Goal: Task Accomplishment & Management: Complete application form

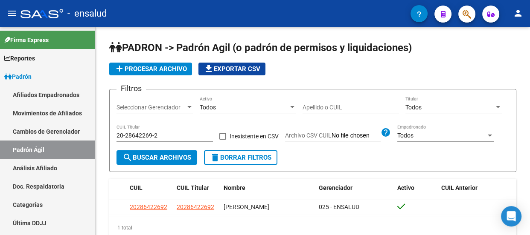
scroll to position [51, 0]
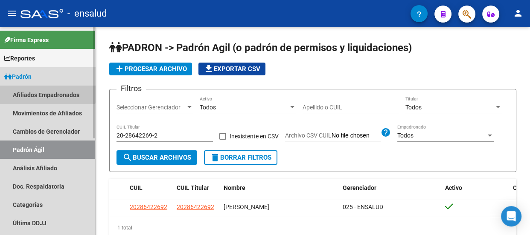
click at [45, 91] on link "Afiliados Empadronados" at bounding box center [47, 95] width 95 height 18
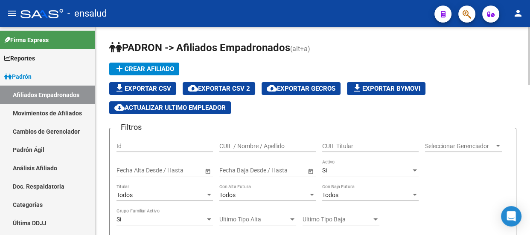
click at [332, 143] on input "CUIL Titular" at bounding box center [370, 146] width 96 height 7
paste input "20371306987"
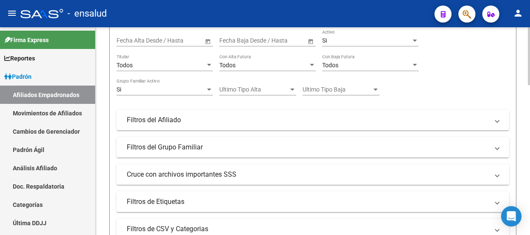
scroll to position [155, 0]
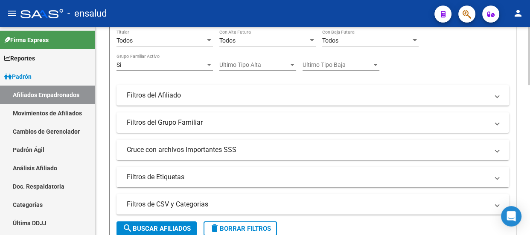
type input "20371306987"
click at [160, 226] on span "search Buscar Afiliados" at bounding box center [156, 229] width 68 height 8
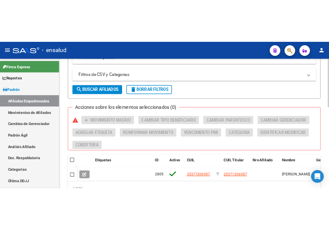
scroll to position [310, 0]
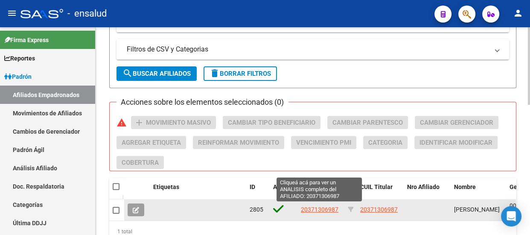
click at [323, 209] on span "20371306987" at bounding box center [320, 209] width 38 height 7
type textarea "20371306987"
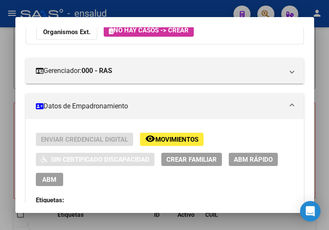
scroll to position [116, 0]
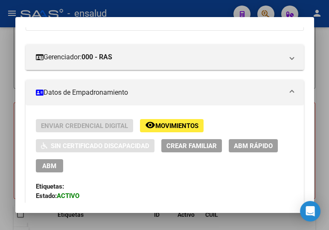
drag, startPoint x: 41, startPoint y: 163, endPoint x: 209, endPoint y: 137, distance: 170.0
click at [42, 162] on button "ABM" at bounding box center [49, 165] width 27 height 13
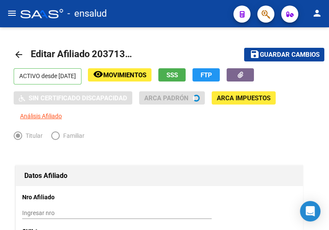
radio input "true"
type input "30-70924489-9"
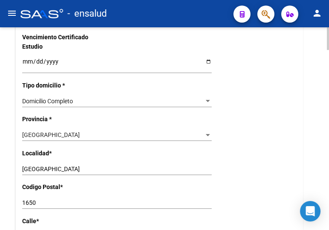
scroll to position [620, 0]
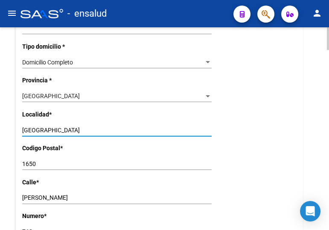
drag, startPoint x: 80, startPoint y: 125, endPoint x: 6, endPoint y: 114, distance: 75.1
paste input "SAN FERNANDO"
type input "SAN FERNANDO"
click at [37, 161] on input "1650" at bounding box center [116, 163] width 189 height 7
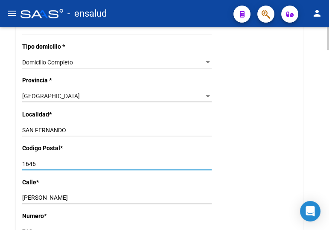
type input "1646"
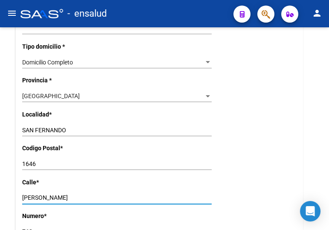
drag, startPoint x: 74, startPoint y: 196, endPoint x: -5, endPoint y: 196, distance: 78.5
click at [0, 196] on html "menu - ensalud person Firma Express Reportes Padrón Traspasos x O.S. Traspasos …" at bounding box center [164, 115] width 329 height 230
paste input "CALLE 838"
type input "CALLE 838"
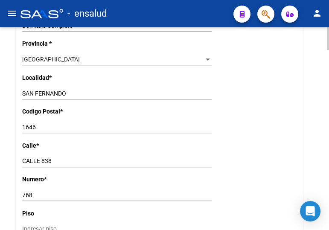
scroll to position [659, 0]
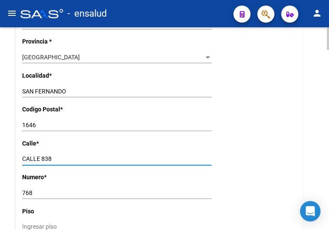
drag, startPoint x: 55, startPoint y: 156, endPoint x: 43, endPoint y: 155, distance: 12.4
click at [43, 155] on input "CALLE 838" at bounding box center [116, 158] width 189 height 7
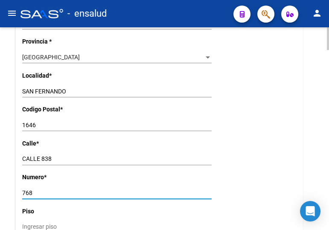
drag, startPoint x: 38, startPoint y: 192, endPoint x: 10, endPoint y: 192, distance: 27.7
paste input "83"
type input "838"
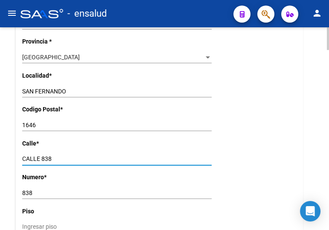
drag, startPoint x: 58, startPoint y: 157, endPoint x: 42, endPoint y: 155, distance: 16.7
click at [42, 155] on input "CALLE 838" at bounding box center [116, 158] width 189 height 7
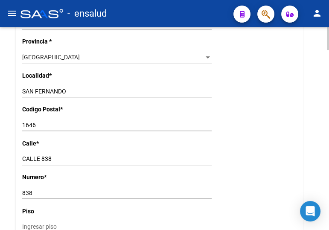
click at [59, 155] on input "CALLE 838" at bounding box center [116, 158] width 189 height 7
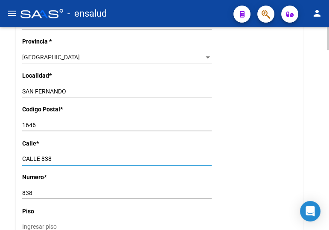
drag, startPoint x: 57, startPoint y: 155, endPoint x: 4, endPoint y: 153, distance: 52.5
paste input "MAIPU 3255"
drag, startPoint x: 52, startPoint y: 156, endPoint x: 42, endPoint y: 154, distance: 10.6
click at [42, 154] on div "MAIPU [STREET_ADDRESS]" at bounding box center [116, 159] width 189 height 12
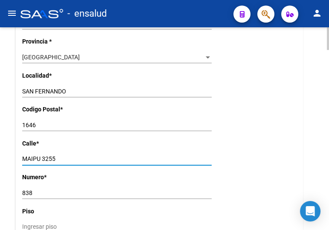
type input "MAIPU 3255"
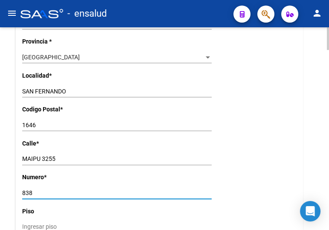
drag, startPoint x: 38, startPoint y: 193, endPoint x: 13, endPoint y: 191, distance: 25.7
paste input "3255"
type input "3255"
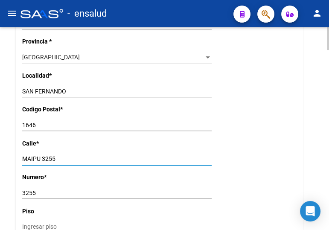
drag, startPoint x: 66, startPoint y: 158, endPoint x: 43, endPoint y: 157, distance: 22.6
click at [43, 157] on input "MAIPU 3255" at bounding box center [116, 158] width 189 height 7
type input "MAIPU"
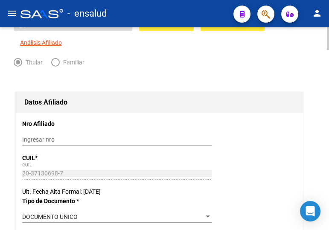
scroll to position [0, 0]
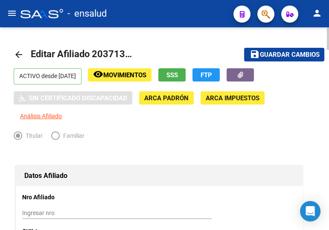
drag, startPoint x: 264, startPoint y: 51, endPoint x: 217, endPoint y: 47, distance: 47.2
click at [264, 51] on span "Guardar cambios" at bounding box center [289, 55] width 60 height 8
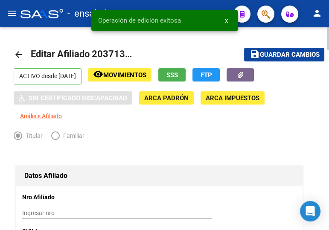
click at [17, 52] on mat-icon "arrow_back" at bounding box center [19, 54] width 10 height 10
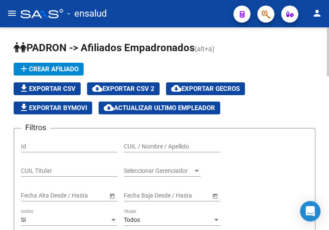
click at [175, 145] on input "CUIL / Nombre / Apellido" at bounding box center [172, 146] width 96 height 7
paste input "20353364716"
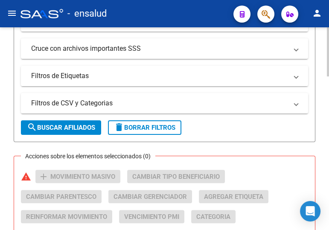
scroll to position [310, 0]
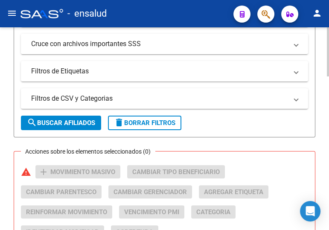
type input "20353364716"
click at [64, 119] on span "search Buscar Afiliados" at bounding box center [61, 123] width 68 height 8
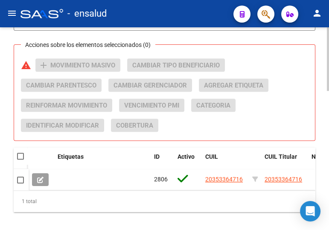
scroll to position [427, 0]
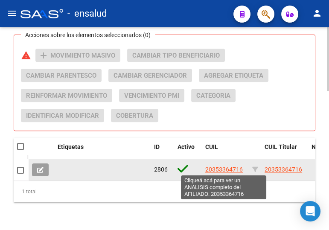
click at [225, 168] on span "20353364716" at bounding box center [224, 169] width 38 height 7
type textarea "20353364716"
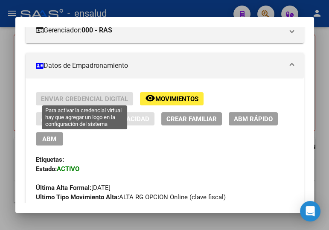
scroll to position [155, 0]
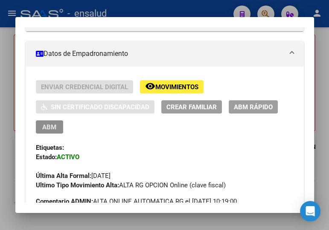
drag, startPoint x: 40, startPoint y: 128, endPoint x: 64, endPoint y: 108, distance: 31.1
click at [40, 128] on button "ABM" at bounding box center [49, 126] width 27 height 13
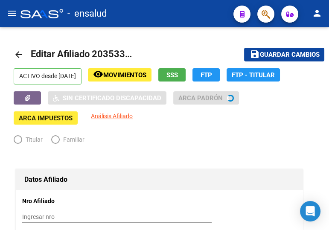
radio input "true"
type input "30-70728325-0"
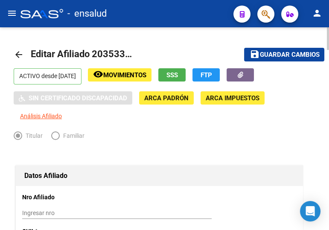
drag, startPoint x: 257, startPoint y: 53, endPoint x: 185, endPoint y: 70, distance: 74.2
click at [256, 53] on mat-icon "save" at bounding box center [254, 54] width 10 height 10
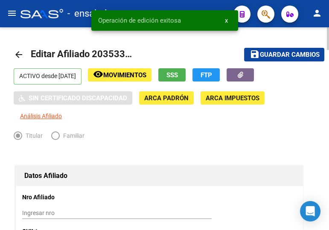
click at [20, 52] on mat-icon "arrow_back" at bounding box center [19, 54] width 10 height 10
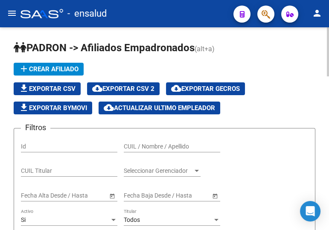
click at [144, 144] on input "CUIL / Nombre / Apellido" at bounding box center [172, 146] width 96 height 7
paste input "20228182576"
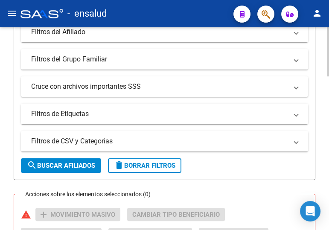
scroll to position [271, 0]
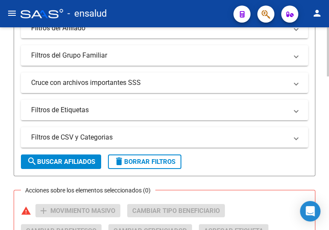
type input "20228182576"
click at [51, 158] on span "search Buscar Afiliados" at bounding box center [61, 162] width 68 height 8
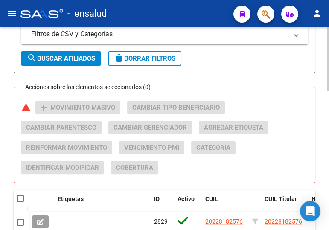
scroll to position [427, 0]
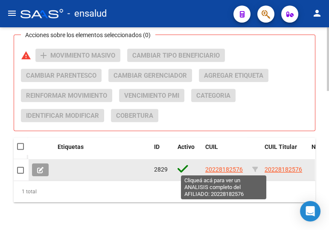
click at [218, 171] on span "20228182576" at bounding box center [224, 169] width 38 height 7
type textarea "20228182576"
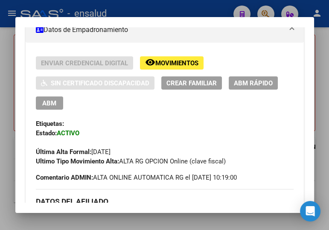
scroll to position [194, 0]
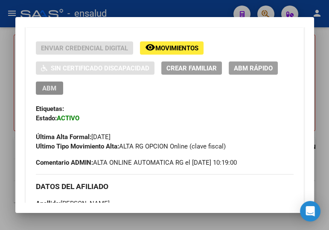
click at [43, 88] on span "ABM" at bounding box center [49, 88] width 14 height 8
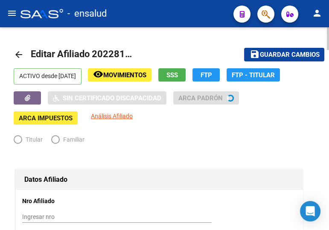
radio input "true"
type input "30-54633333-3"
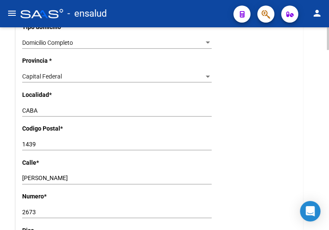
scroll to position [659, 0]
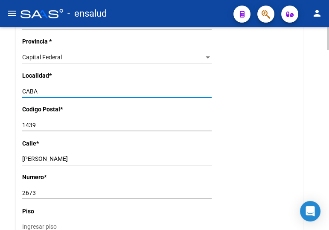
drag, startPoint x: 32, startPoint y: 90, endPoint x: 4, endPoint y: 90, distance: 28.2
paste input "IUDAD [PERSON_NAME]"
type input "CIUDAD MADERO"
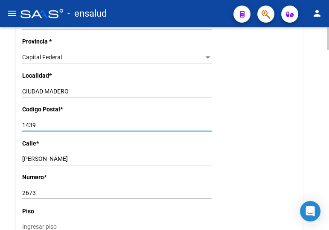
drag, startPoint x: 37, startPoint y: 124, endPoint x: 9, endPoint y: 122, distance: 28.2
type input "1768"
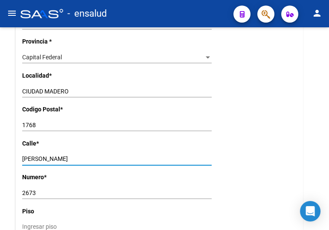
drag, startPoint x: 49, startPoint y: 158, endPoint x: -5, endPoint y: 156, distance: 53.8
click at [0, 156] on html "menu - ensalud person Firma Express Reportes Padrón Traspasos x O.S. Traspasos …" at bounding box center [164, 115] width 329 height 230
paste input "AV SAN [PERSON_NAME] 5918"
drag, startPoint x: 83, startPoint y: 157, endPoint x: 68, endPoint y: 157, distance: 14.9
click at [68, 157] on input "AV SAN [PERSON_NAME] 5918" at bounding box center [116, 158] width 189 height 7
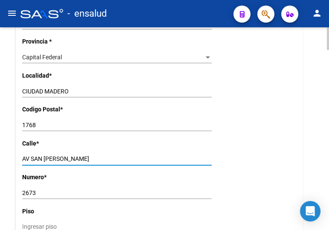
type input "AV SAN [PERSON_NAME]"
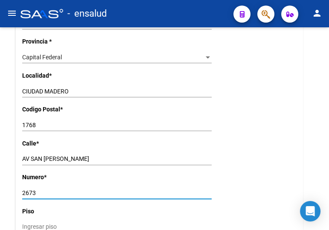
drag, startPoint x: 38, startPoint y: 195, endPoint x: -3, endPoint y: 195, distance: 41.0
click at [0, 195] on html "menu - ensalud person Firma Express Reportes Padrón Traspasos x O.S. Traspasos …" at bounding box center [164, 115] width 329 height 230
paste input "5918"
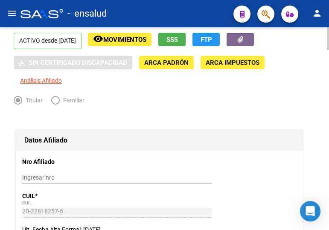
scroll to position [0, 0]
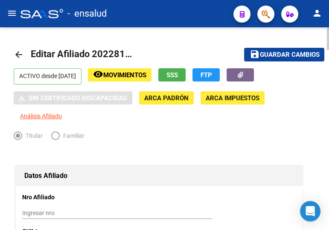
type input "5918"
click at [286, 52] on span "Guardar cambios" at bounding box center [289, 55] width 60 height 8
click at [15, 54] on mat-icon "arrow_back" at bounding box center [19, 54] width 10 height 10
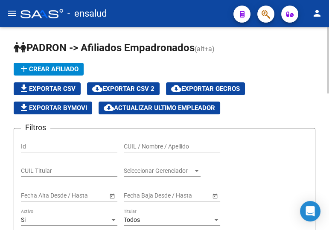
click at [164, 145] on input "CUIL / Nombre / Apellido" at bounding box center [172, 146] width 96 height 7
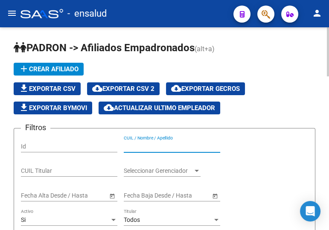
paste input "20444222450"
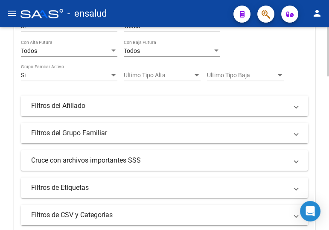
scroll to position [310, 0]
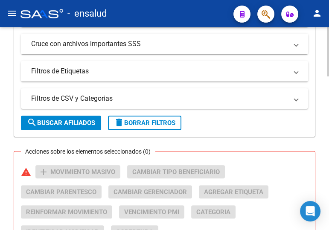
type input "20444222450"
click at [54, 121] on span "search Buscar Afiliados" at bounding box center [61, 123] width 68 height 8
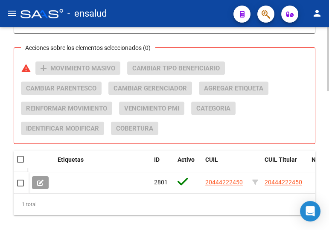
scroll to position [444, 0]
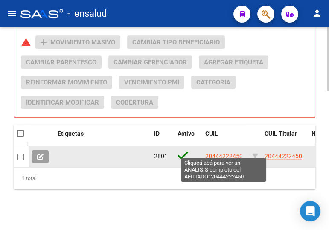
click at [234, 153] on span "20444222450" at bounding box center [224, 156] width 38 height 7
type textarea "20444222450"
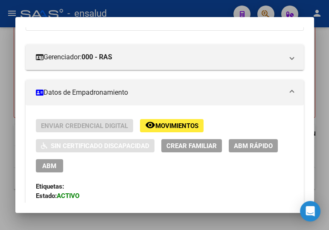
scroll to position [194, 0]
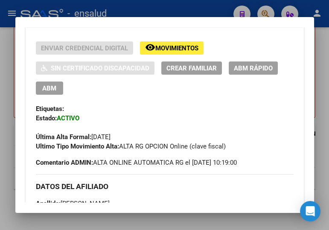
click at [43, 90] on span "ABM" at bounding box center [49, 88] width 14 height 8
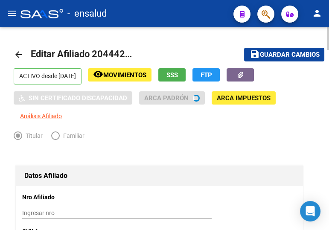
radio input "true"
type input "33-54661071-9"
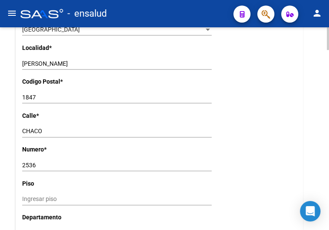
scroll to position [698, 0]
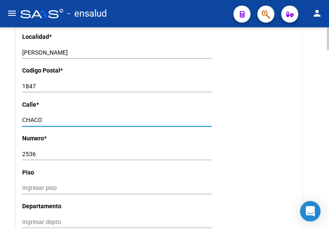
drag, startPoint x: 53, startPoint y: 117, endPoint x: 3, endPoint y: 117, distance: 49.5
paste input "30 DE SEPTIEMBTE 3850"
drag, startPoint x: 83, startPoint y: 119, endPoint x: 76, endPoint y: 119, distance: 7.3
click at [76, 119] on input "30 DE SEPTIEMBTE 3850" at bounding box center [116, 119] width 189 height 7
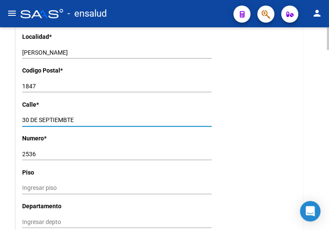
type input "30 DE SEPTIEMBTE"
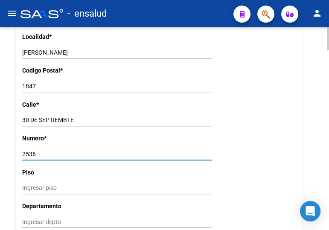
drag, startPoint x: 38, startPoint y: 152, endPoint x: 1, endPoint y: 157, distance: 37.4
paste input "3850"
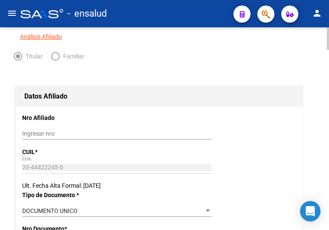
scroll to position [0, 0]
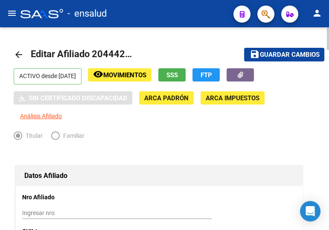
type input "3850"
click at [265, 51] on span "Guardar cambios" at bounding box center [289, 55] width 60 height 8
click at [17, 51] on mat-icon "arrow_back" at bounding box center [19, 54] width 10 height 10
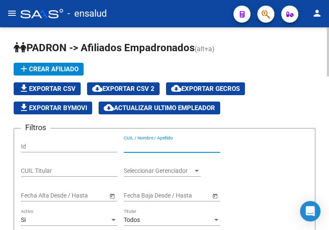
click at [180, 143] on input "CUIL / Nombre / Apellido" at bounding box center [172, 146] width 96 height 7
paste input "27951052871"
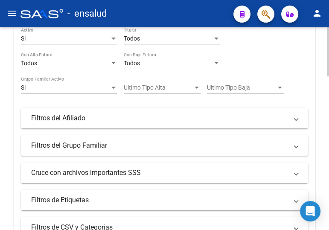
scroll to position [233, 0]
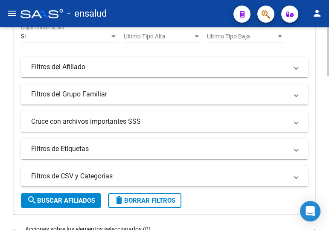
type input "27951052871"
click at [65, 193] on button "search Buscar Afiliados" at bounding box center [61, 200] width 80 height 15
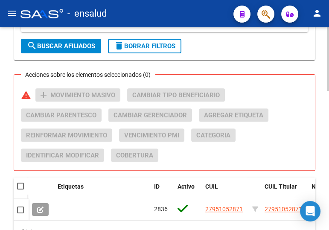
scroll to position [388, 0]
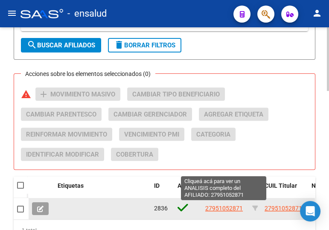
click at [221, 207] on span "27951052871" at bounding box center [224, 208] width 38 height 7
type textarea "27951052871"
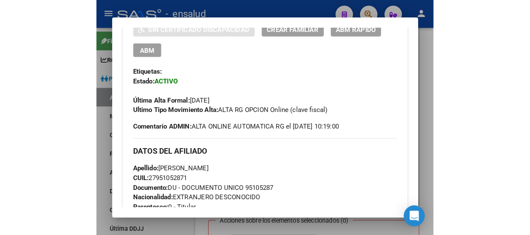
scroll to position [193, 0]
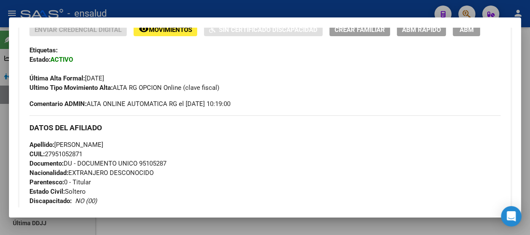
drag, startPoint x: 265, startPoint y: 9, endPoint x: 206, endPoint y: 2, distance: 58.8
click at [264, 9] on div at bounding box center [265, 117] width 530 height 235
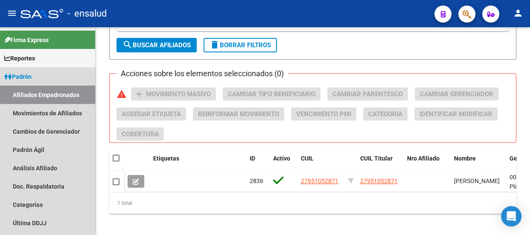
drag, startPoint x: 26, startPoint y: 91, endPoint x: 55, endPoint y: 7, distance: 89.2
click at [26, 90] on link "Afiliados Empadronados" at bounding box center [47, 95] width 95 height 18
click at [32, 76] on span "Padrón" at bounding box center [17, 76] width 27 height 9
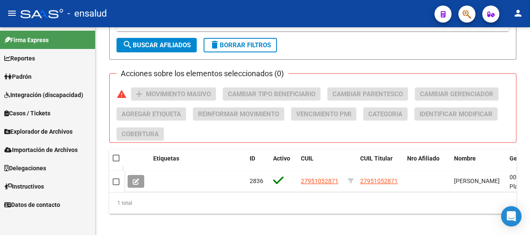
click at [41, 128] on span "Explorador de Archivos" at bounding box center [38, 131] width 68 height 9
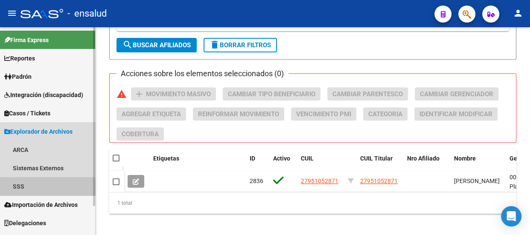
click at [39, 187] on link "SSS" at bounding box center [47, 186] width 95 height 18
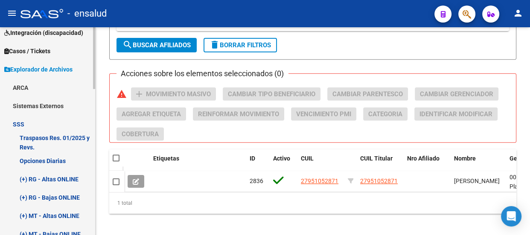
scroll to position [77, 0]
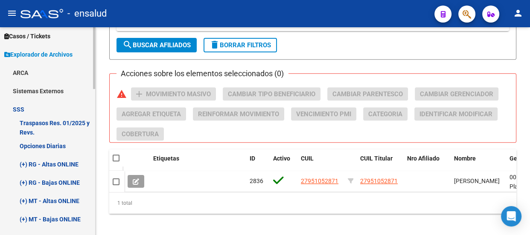
click at [50, 146] on link "Opciones Diarias" at bounding box center [47, 146] width 95 height 18
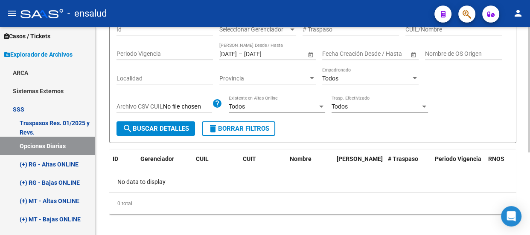
scroll to position [137, 0]
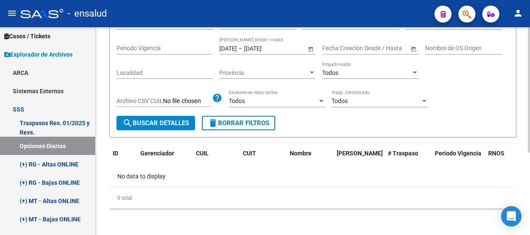
click at [164, 123] on span "search Buscar Detalles" at bounding box center [155, 123] width 67 height 8
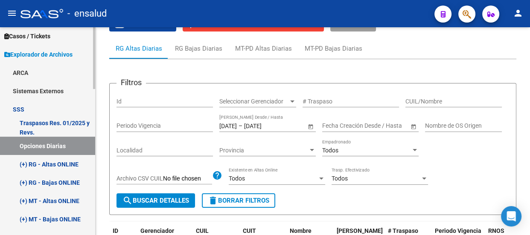
scroll to position [0, 0]
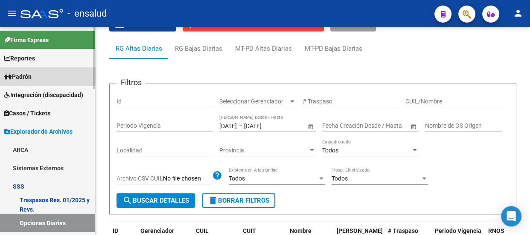
click at [32, 73] on span "Padrón" at bounding box center [17, 76] width 27 height 9
